Goal: Task Accomplishment & Management: Use online tool/utility

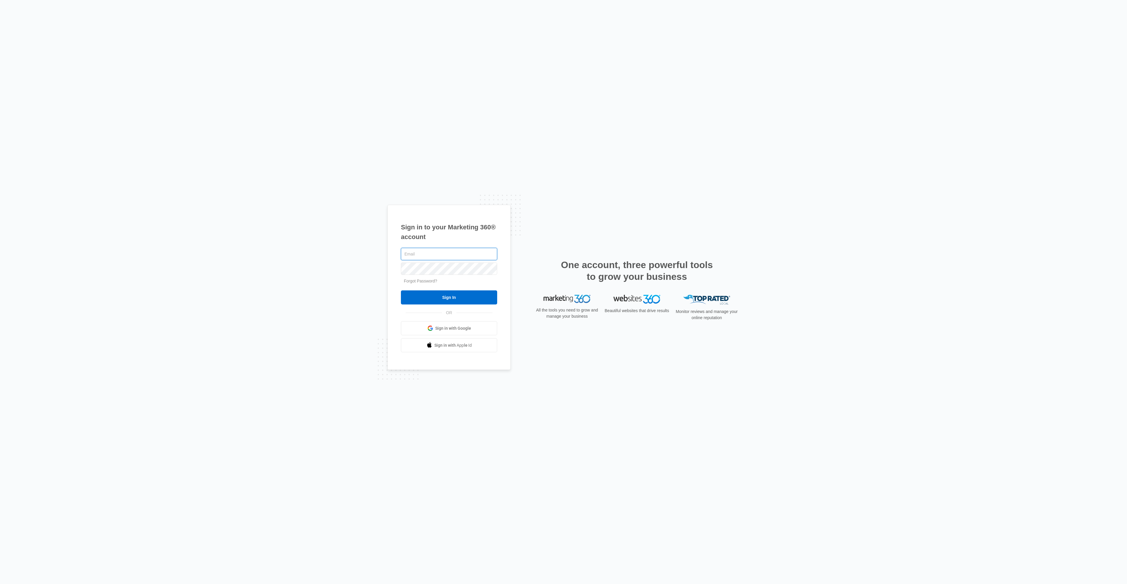
type input "david.huber@hedayacapital.com"
click at [459, 302] on input "Sign In" at bounding box center [449, 298] width 96 height 14
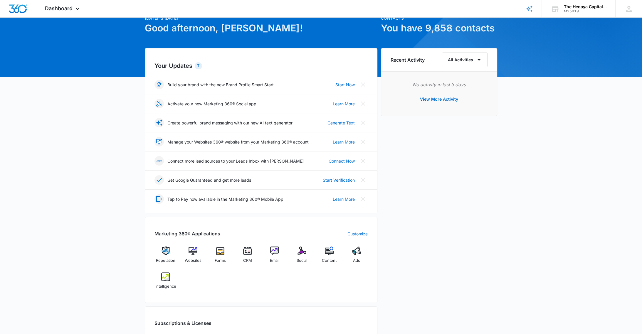
scroll to position [33, 0]
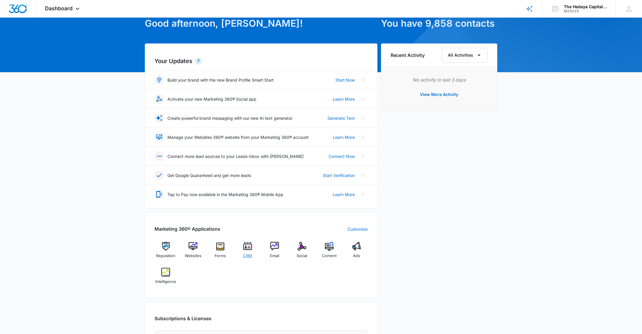
click at [248, 251] on div "CRM" at bounding box center [247, 252] width 23 height 21
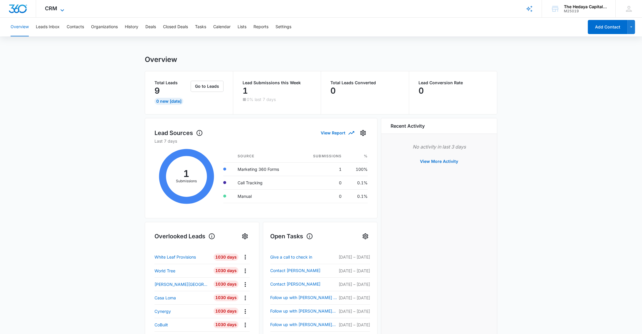
click at [59, 7] on icon at bounding box center [62, 10] width 7 height 7
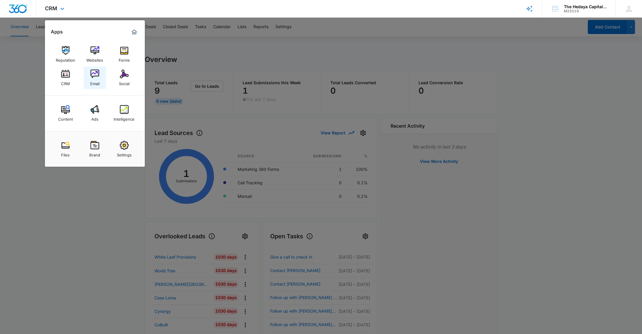
click at [93, 78] on img at bounding box center [94, 74] width 9 height 9
